Goal: Browse casually

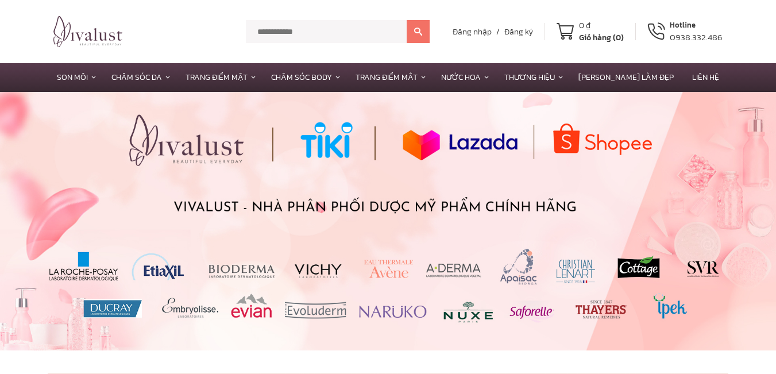
click at [402, 201] on img "4 / 6" at bounding box center [388, 221] width 776 height 258
click at [504, 210] on img "4 / 6" at bounding box center [388, 221] width 776 height 258
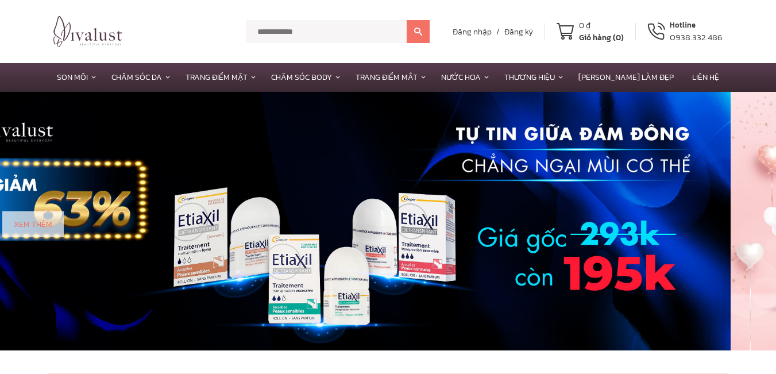
click at [178, 190] on img "5 / 6" at bounding box center [343, 221] width 776 height 258
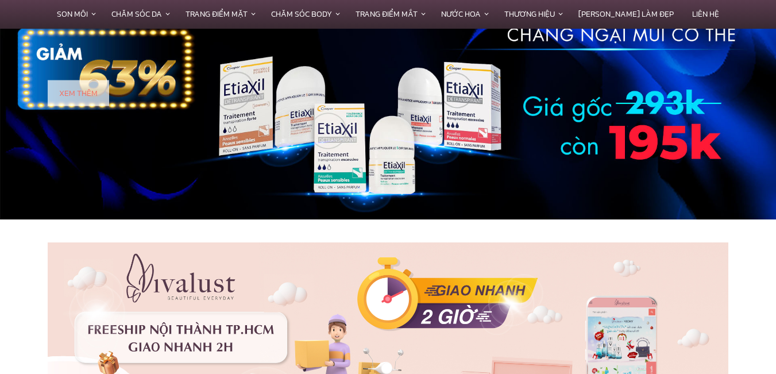
scroll to position [113, 0]
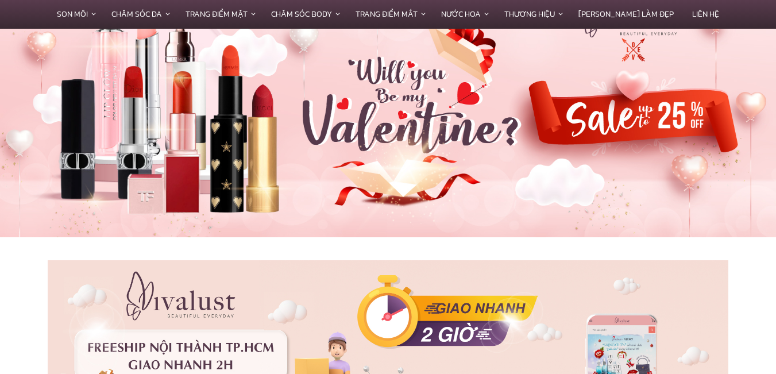
click at [446, 245] on section at bounding box center [388, 373] width 776 height 273
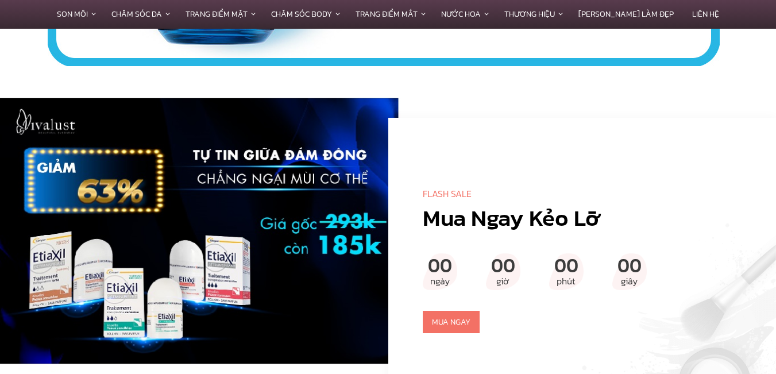
scroll to position [2922, 0]
